Goal: Task Accomplishment & Management: Manage account settings

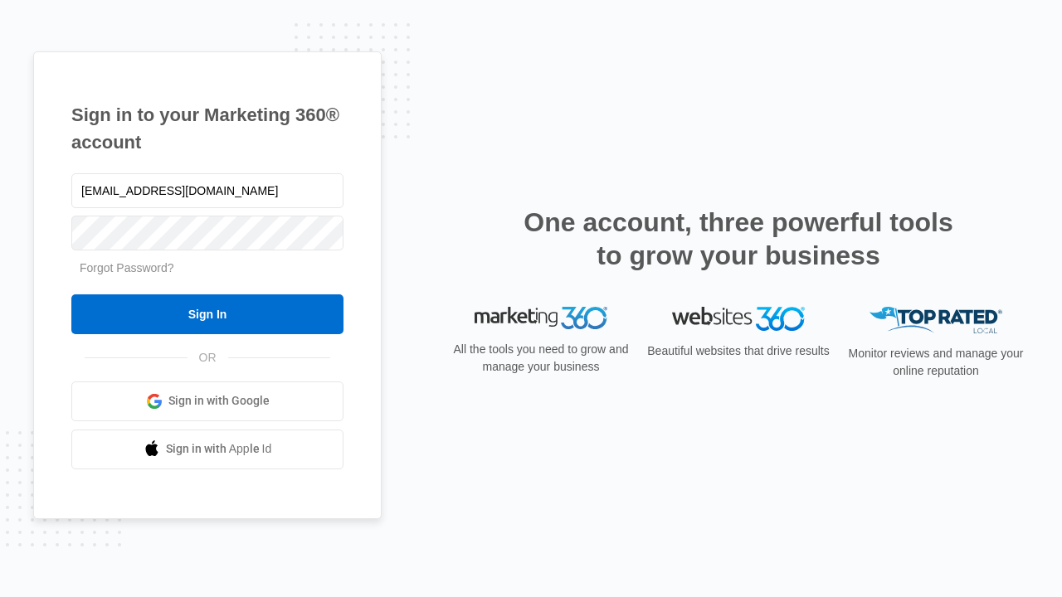
type input "[EMAIL_ADDRESS][DOMAIN_NAME]"
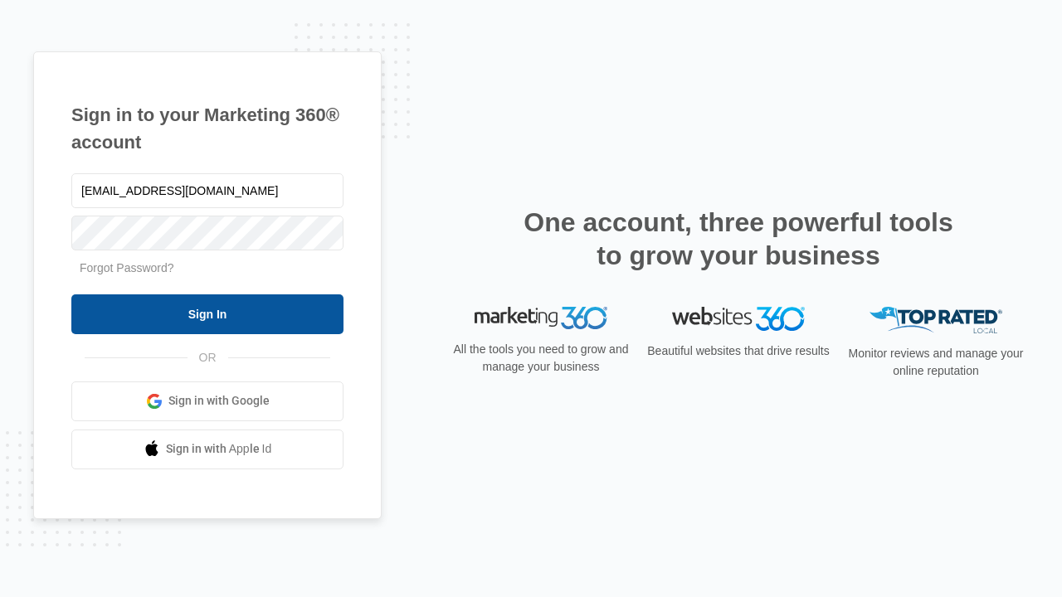
click at [207, 314] on input "Sign In" at bounding box center [207, 314] width 272 height 40
